Goal: Find specific page/section: Find specific page/section

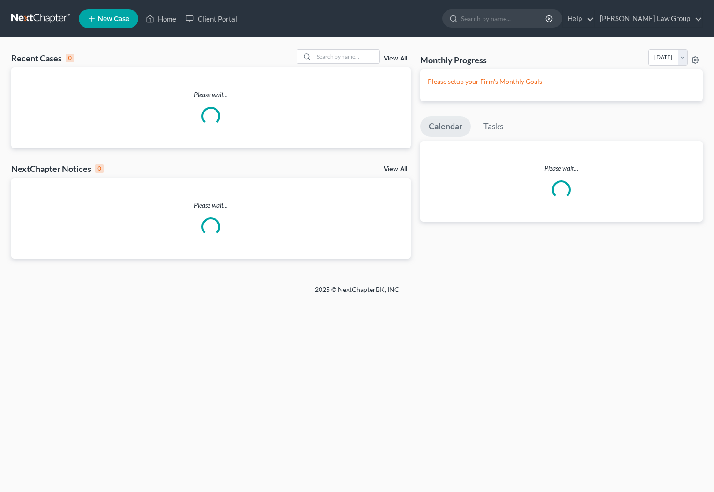
click at [537, 25] on input "search" at bounding box center [504, 18] width 86 height 17
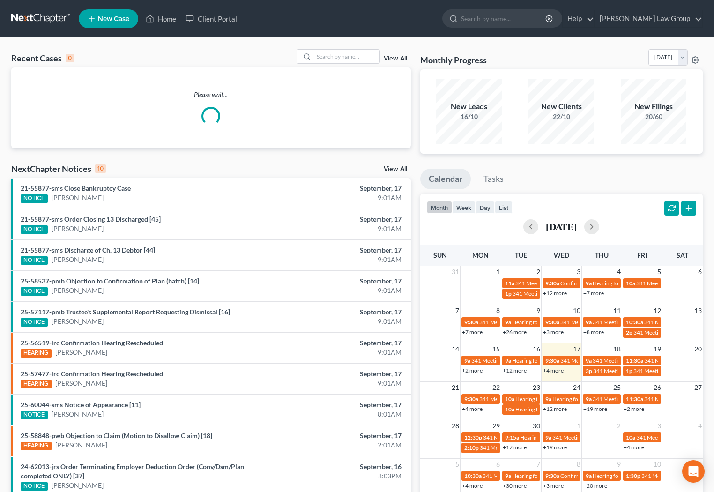
paste input "54943"
type input "54943"
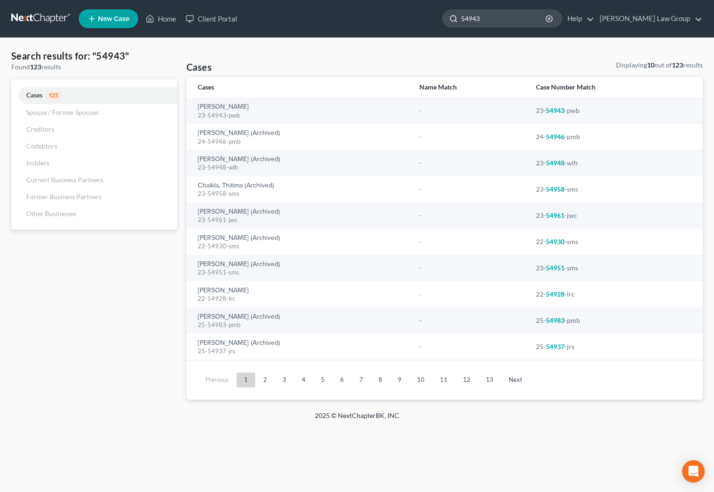
drag, startPoint x: 522, startPoint y: 17, endPoint x: 494, endPoint y: 20, distance: 28.7
click at [494, 20] on input "54943" at bounding box center [504, 18] width 86 height 17
paste input "55673"
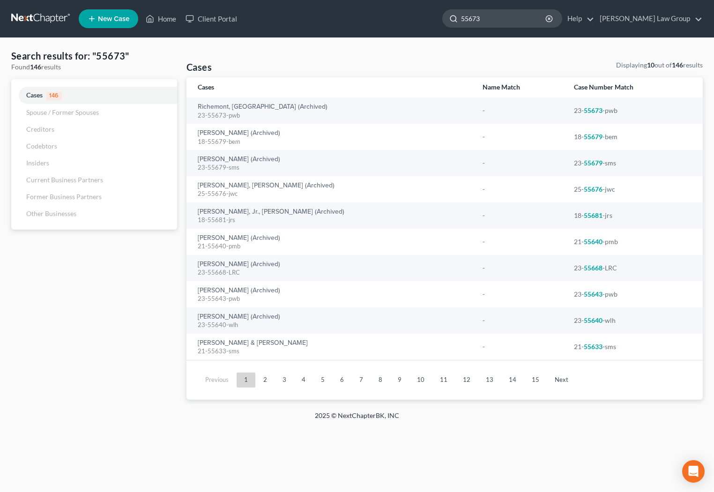
drag, startPoint x: 531, startPoint y: 25, endPoint x: 478, endPoint y: 21, distance: 53.1
click at [478, 21] on input "55673" at bounding box center [504, 18] width 86 height 17
type input "g"
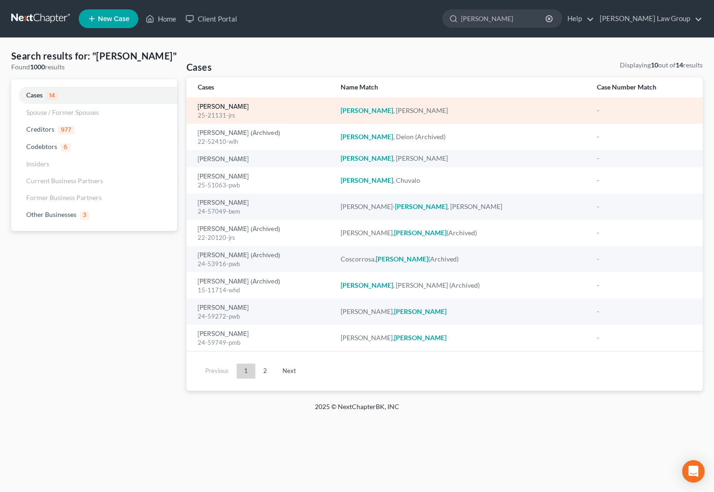
type input "[PERSON_NAME]"
click at [249, 109] on link "[PERSON_NAME]" at bounding box center [223, 107] width 51 height 7
